Goal: Task Accomplishment & Management: Manage account settings

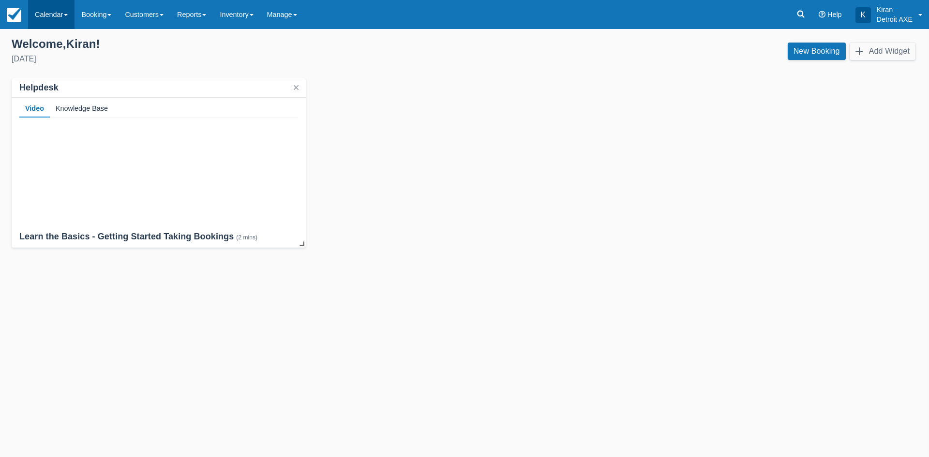
click at [58, 15] on link "Calendar" at bounding box center [51, 14] width 46 height 29
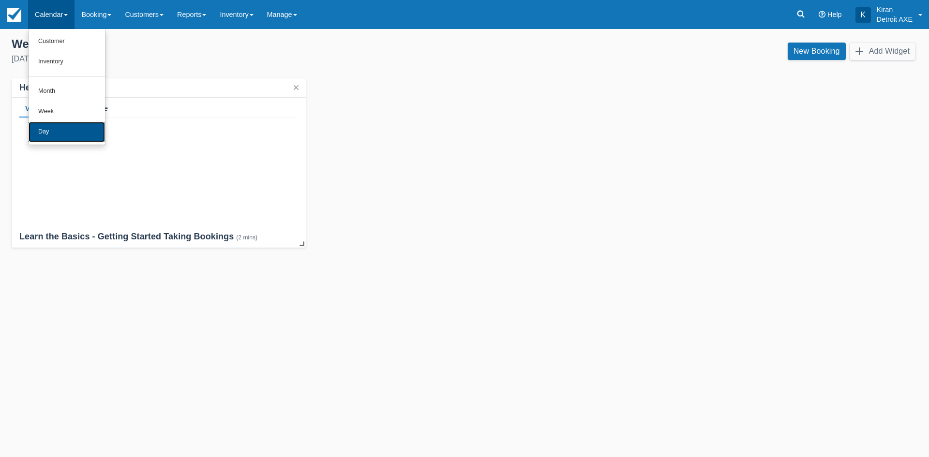
click at [56, 129] on link "Day" at bounding box center [67, 132] width 76 height 20
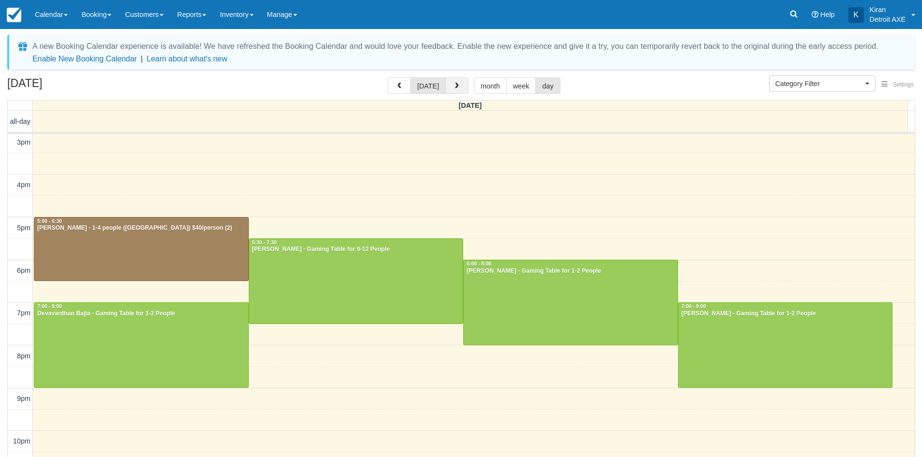
click at [449, 87] on button "button" at bounding box center [456, 85] width 23 height 16
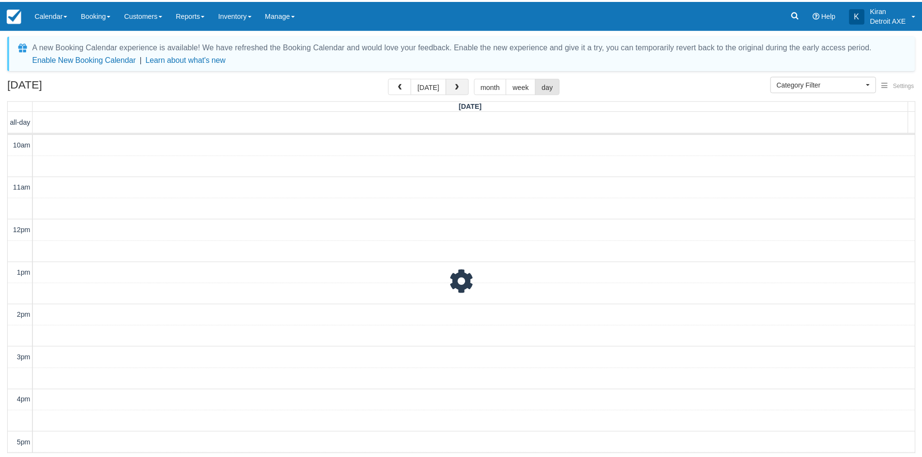
scroll to position [256, 0]
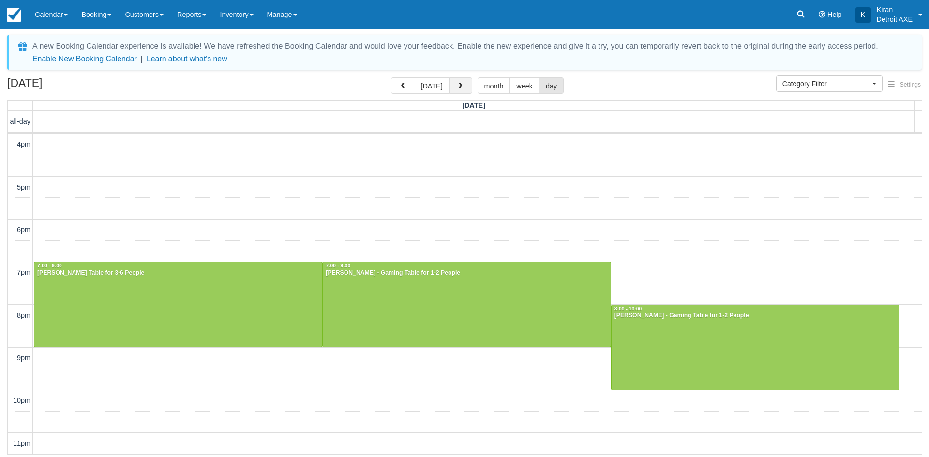
click at [460, 80] on button "button" at bounding box center [460, 85] width 23 height 16
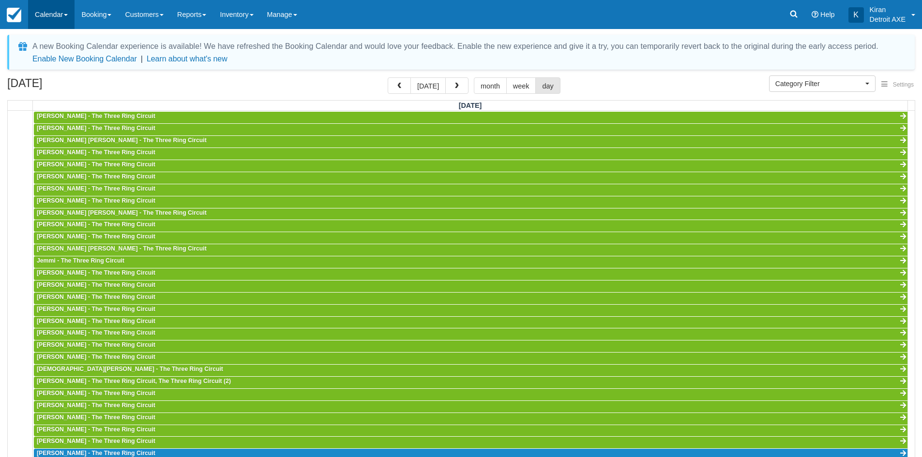
click at [63, 11] on link "Calendar" at bounding box center [51, 14] width 46 height 29
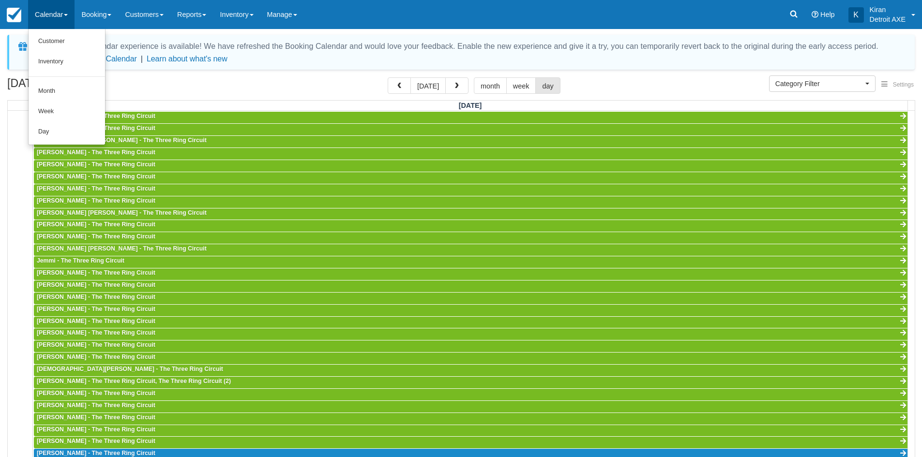
click at [64, 15] on link "Calendar" at bounding box center [51, 14] width 46 height 29
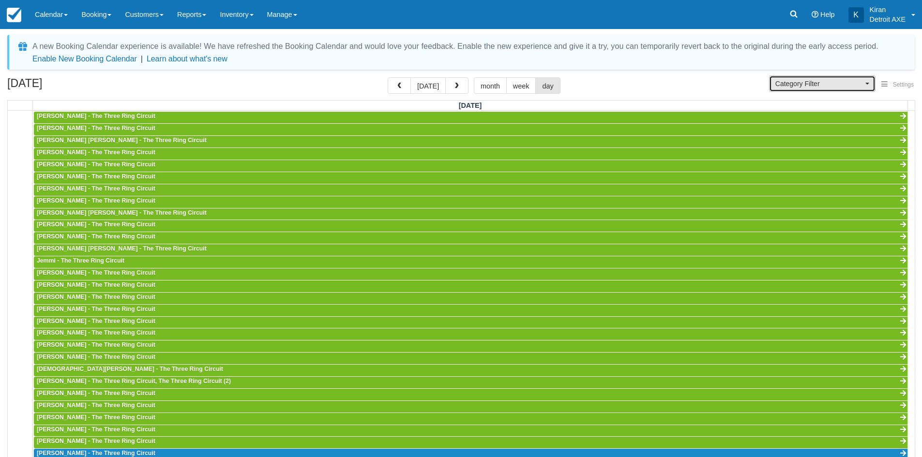
click at [865, 77] on button "Category Filter" at bounding box center [822, 83] width 106 height 16
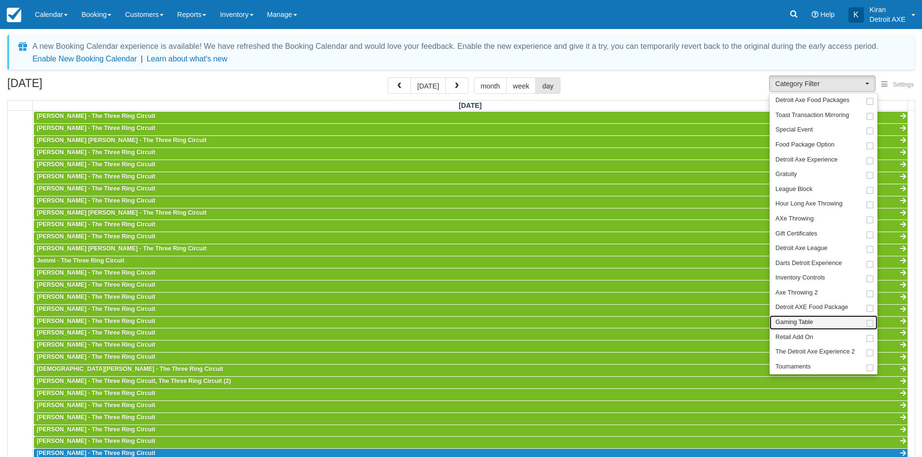
click at [806, 319] on span "Gaming Table" at bounding box center [793, 322] width 37 height 9
select select "6"
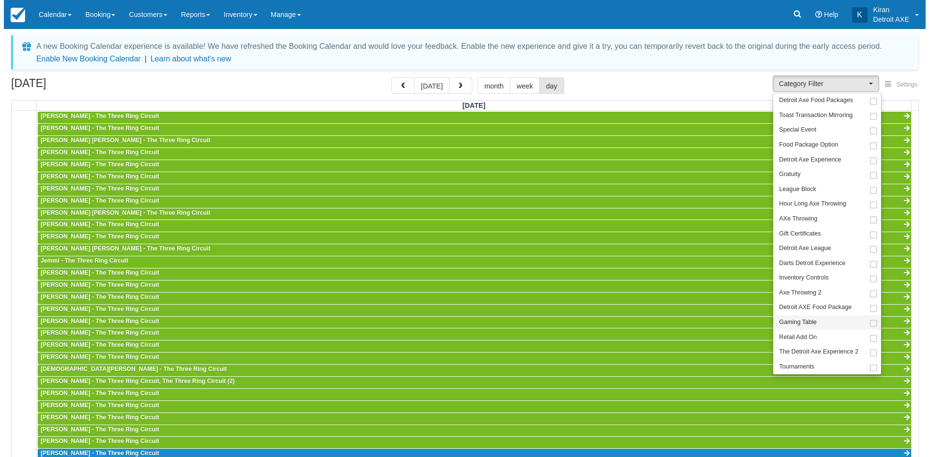
scroll to position [125, 0]
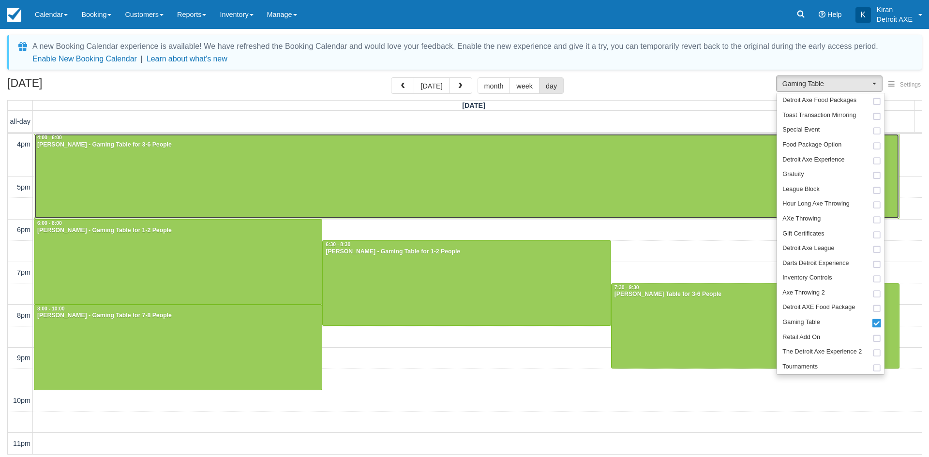
click at [65, 162] on div at bounding box center [466, 176] width 865 height 85
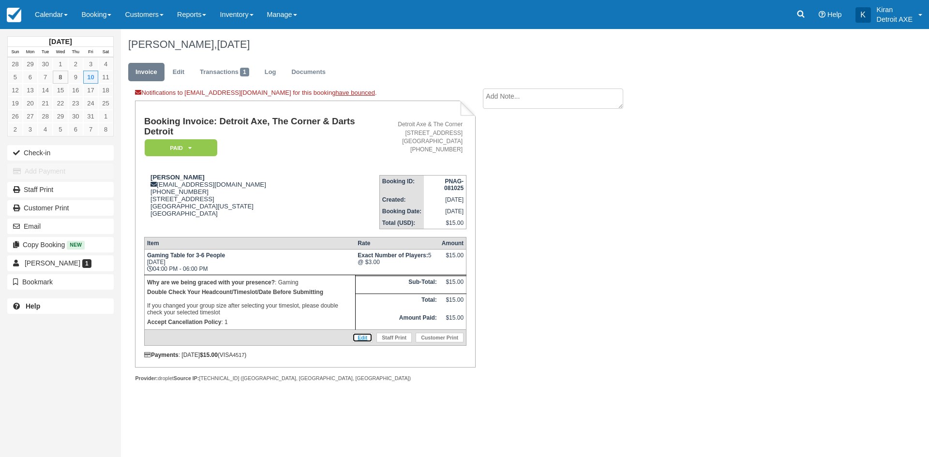
click at [363, 342] on link "Edit" at bounding box center [362, 338] width 20 height 10
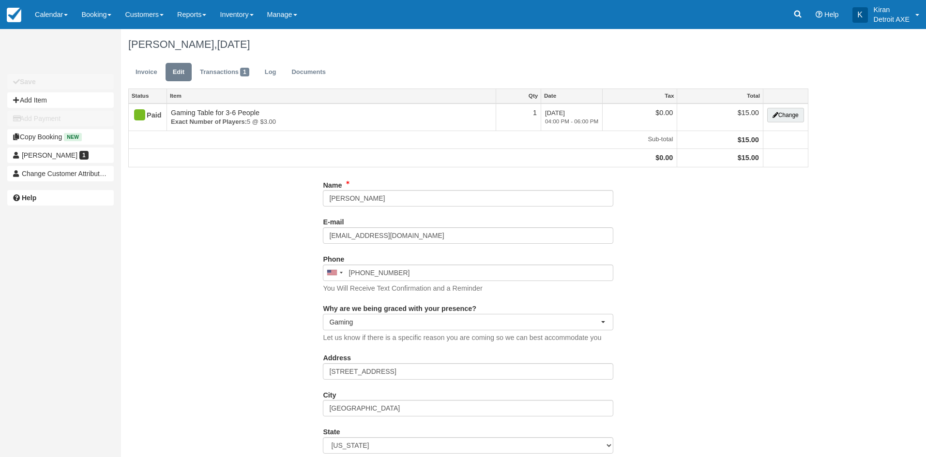
select select "Gaming"
type input "(989) 284-4726"
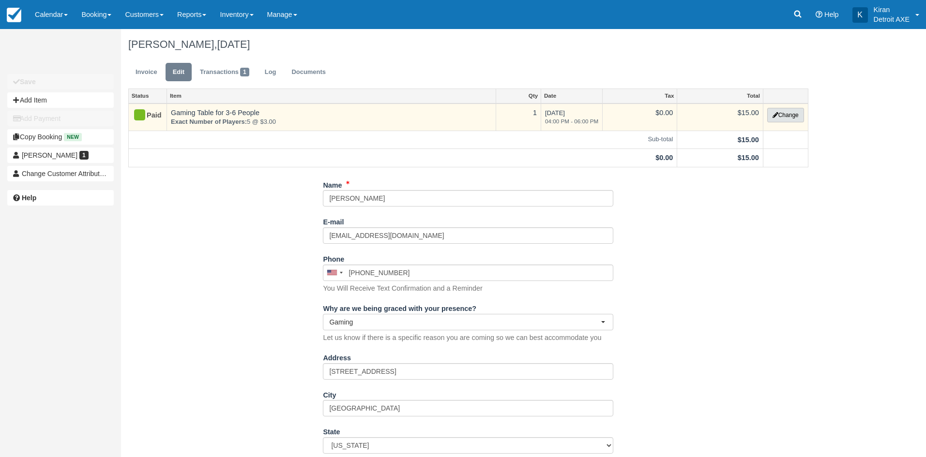
click at [792, 114] on button "Change" at bounding box center [785, 115] width 37 height 15
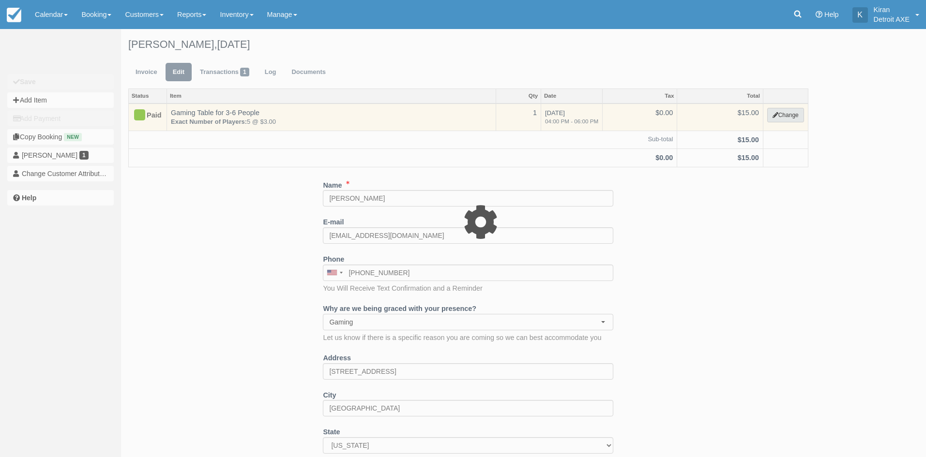
select select "6"
type input "15.00"
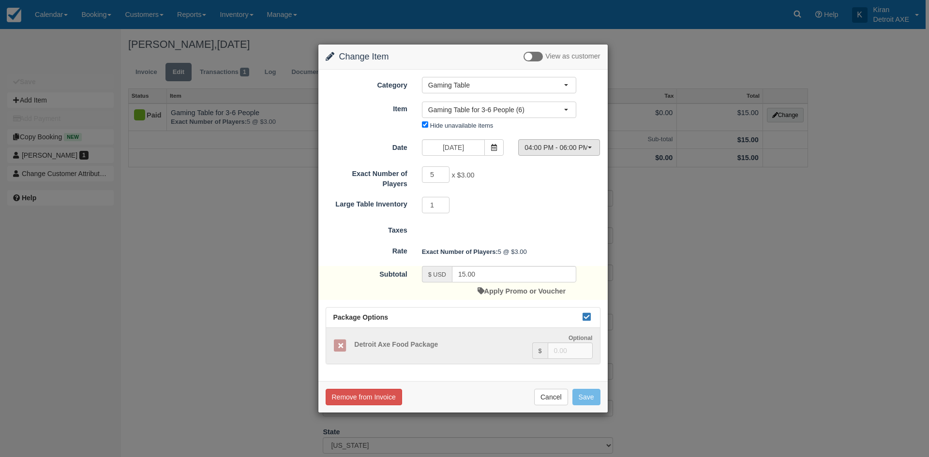
click at [578, 147] on span "04:00 PM - 06:00 PM" at bounding box center [556, 148] width 63 height 10
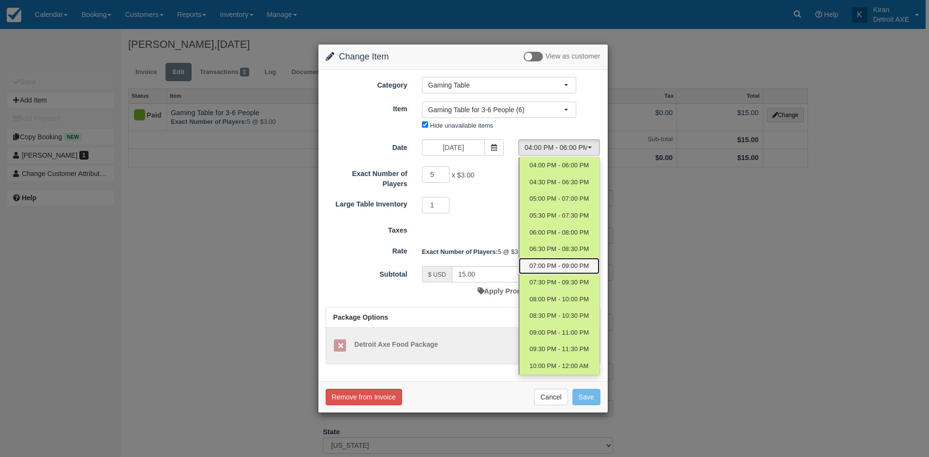
click at [580, 265] on span "07:00 PM - 09:00 PM" at bounding box center [559, 266] width 60 height 9
select select "6"
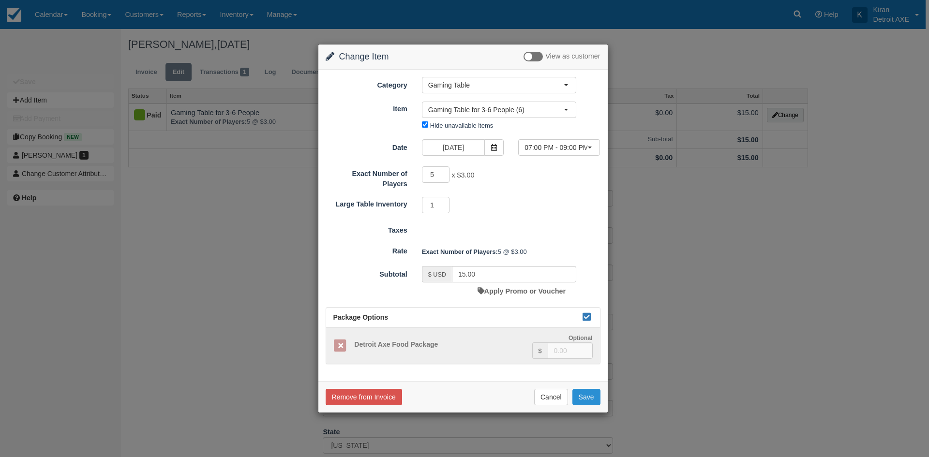
click at [588, 403] on button "Save" at bounding box center [586, 397] width 28 height 16
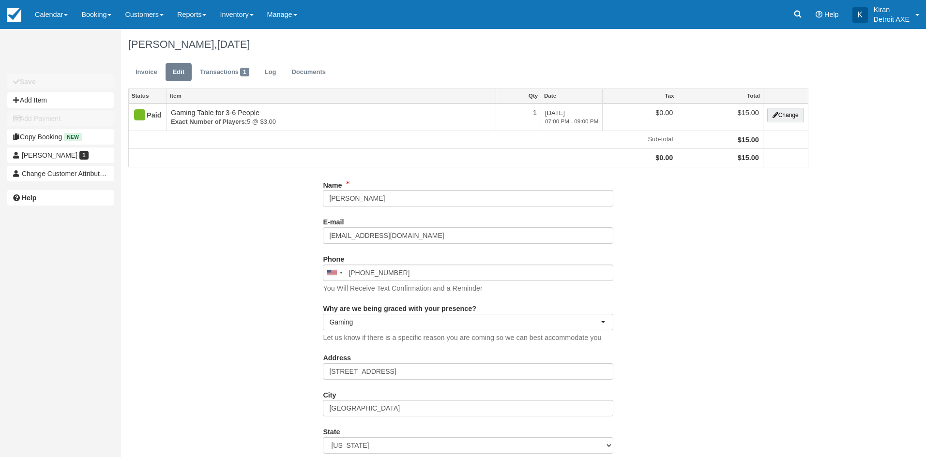
select select "Gaming"
click at [47, 13] on link "Calendar" at bounding box center [51, 14] width 46 height 29
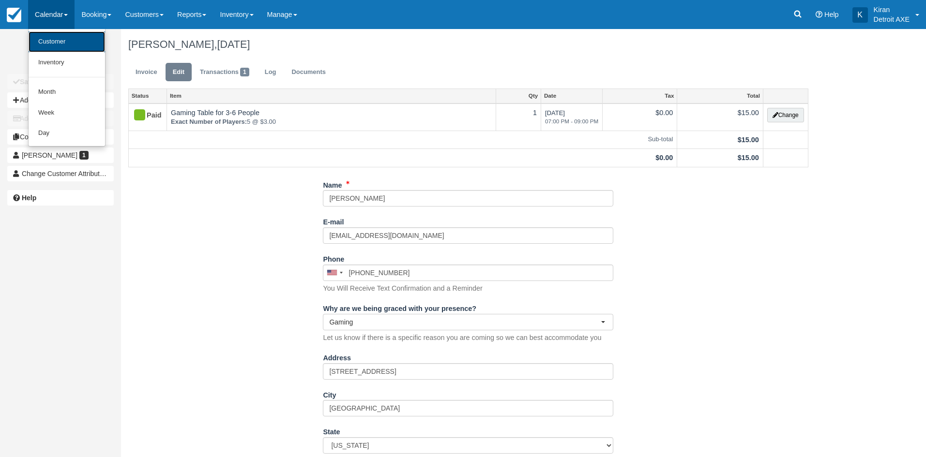
click at [68, 45] on link "Customer" at bounding box center [67, 41] width 76 height 21
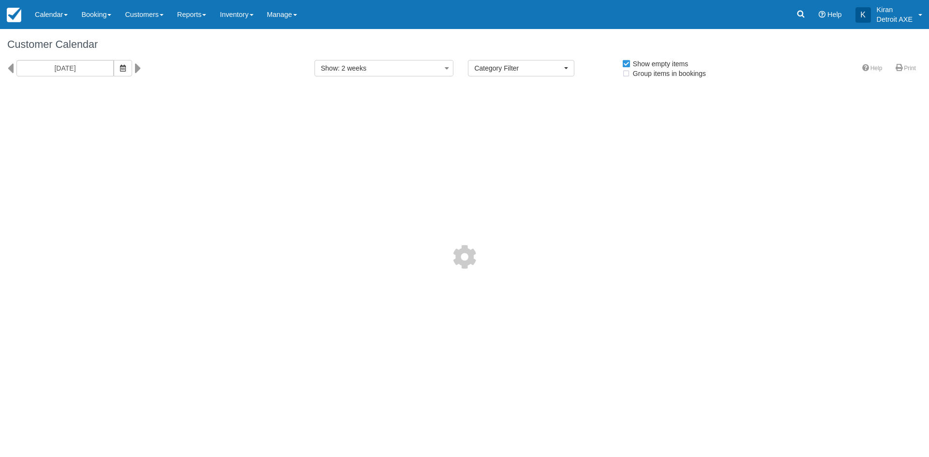
select select
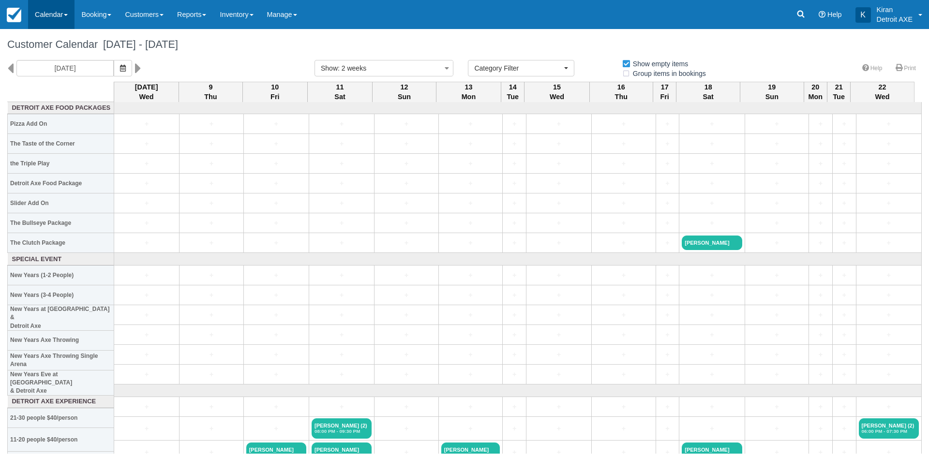
click at [57, 15] on link "Calendar" at bounding box center [51, 14] width 46 height 29
